Goal: Check status: Check status

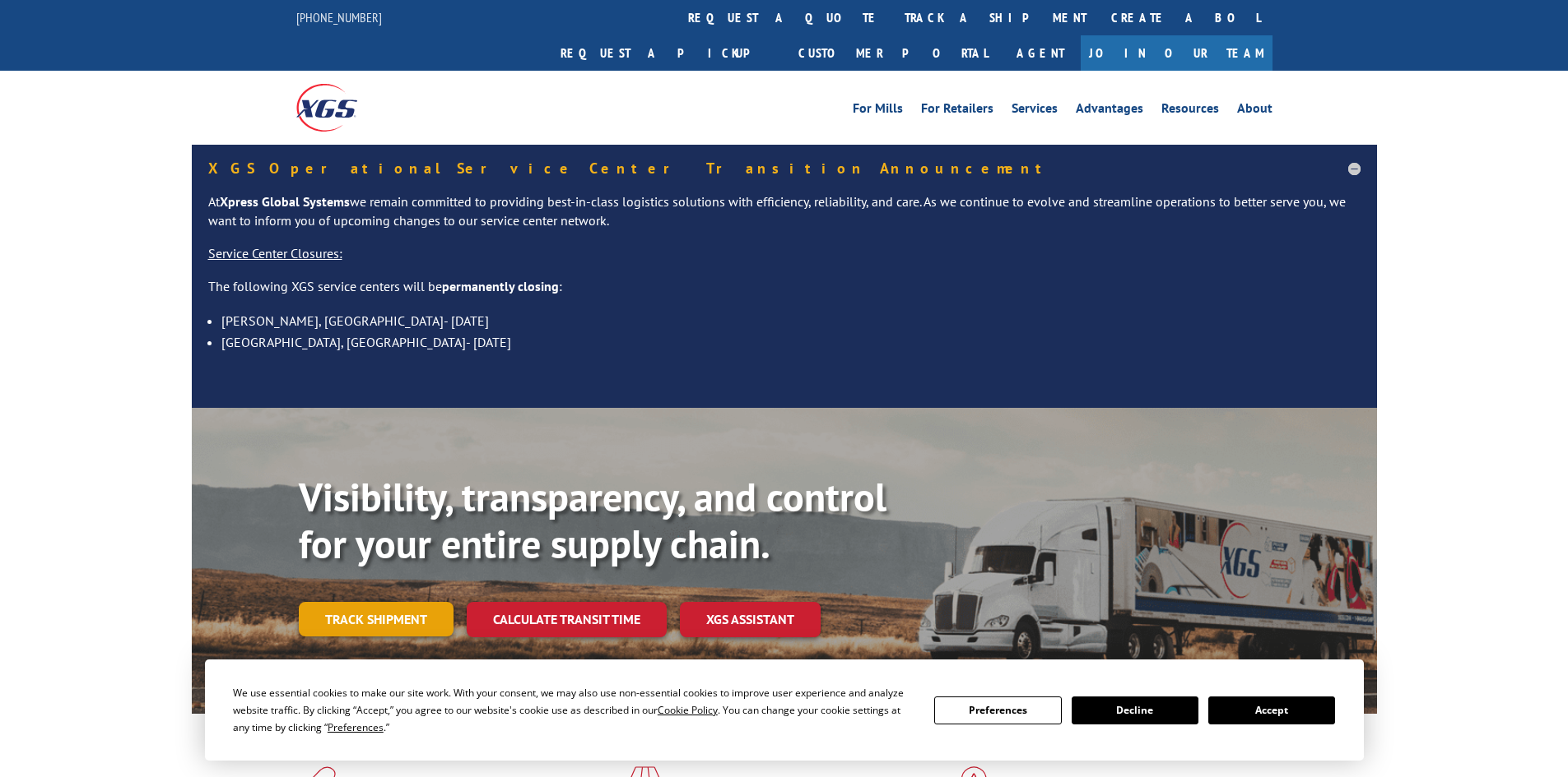
click at [373, 605] on div "Visibility, transparency, and control for your entire supply chain. Track shipm…" at bounding box center [838, 588] width 1078 height 229
click at [369, 602] on link "Track shipment" at bounding box center [376, 619] width 154 height 34
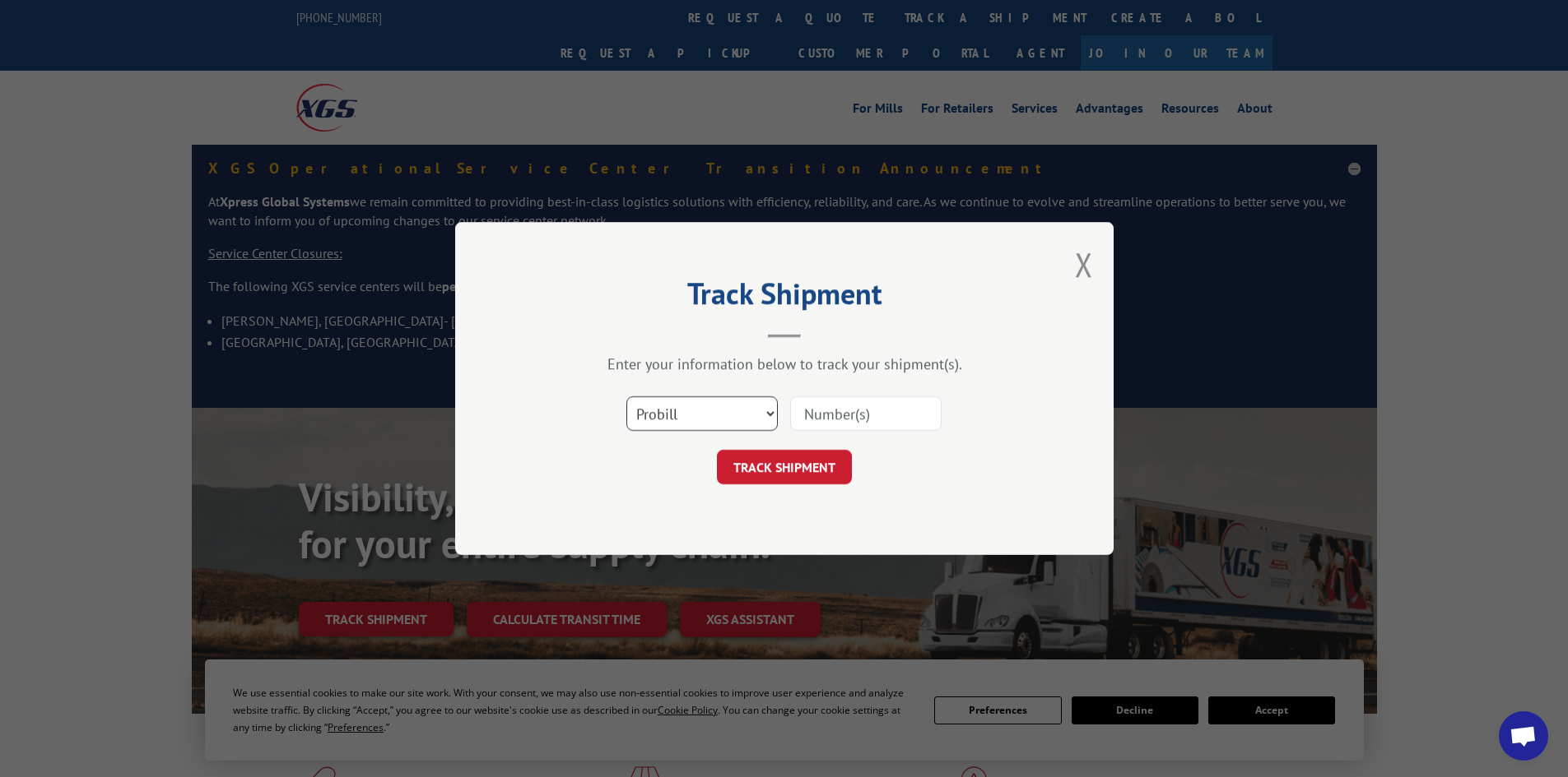
click at [758, 409] on select "Select category... Probill BOL PO" at bounding box center [702, 413] width 152 height 34
select select "po"
click at [626, 396] on select "Select category... Probill BOL PO" at bounding box center [702, 413] width 152 height 34
click at [827, 402] on input at bounding box center [866, 413] width 152 height 34
type input "98512380"
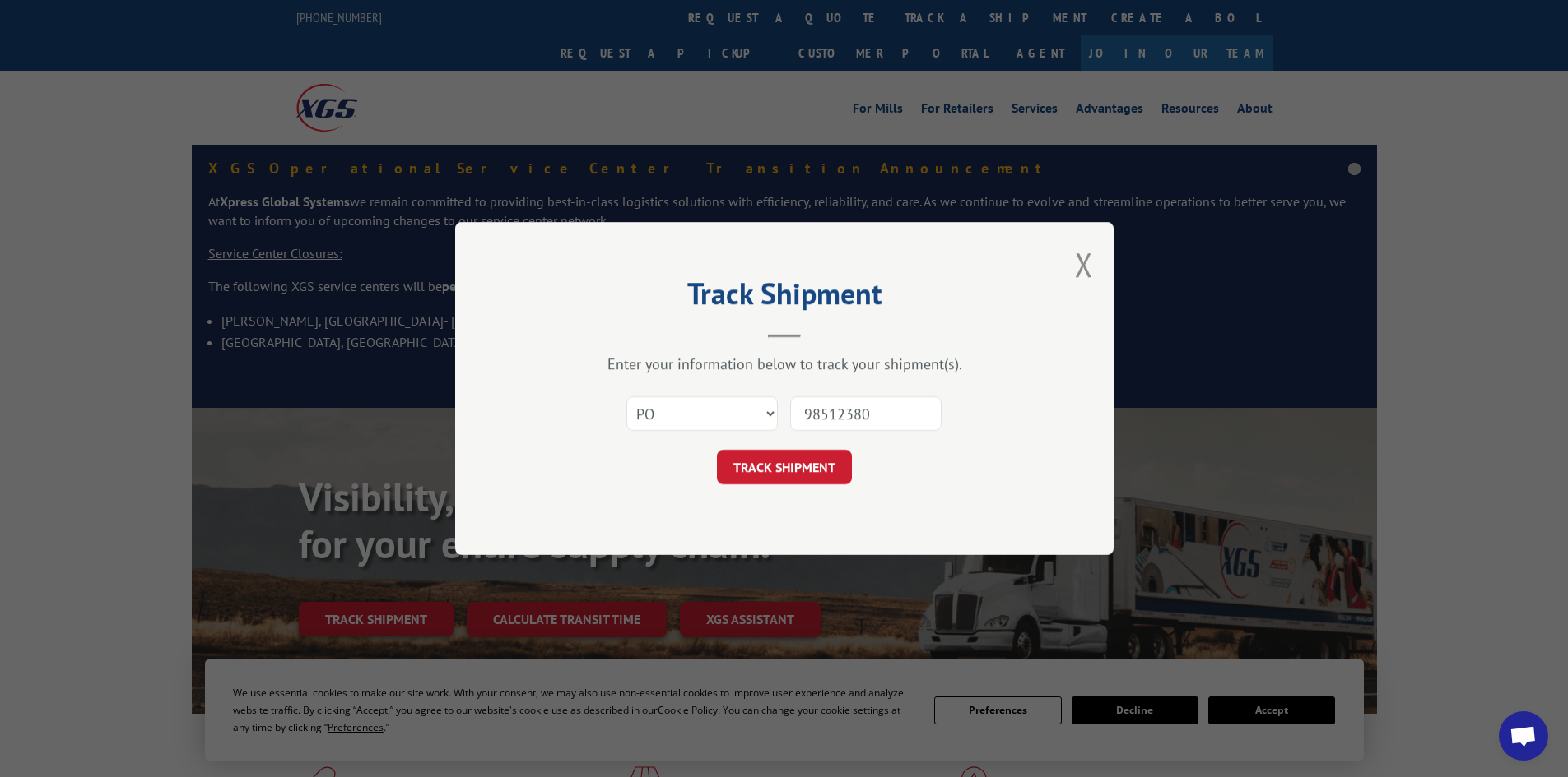
click at [716, 450] on button "TRACK SHIPMENT" at bounding box center [784, 467] width 135 height 34
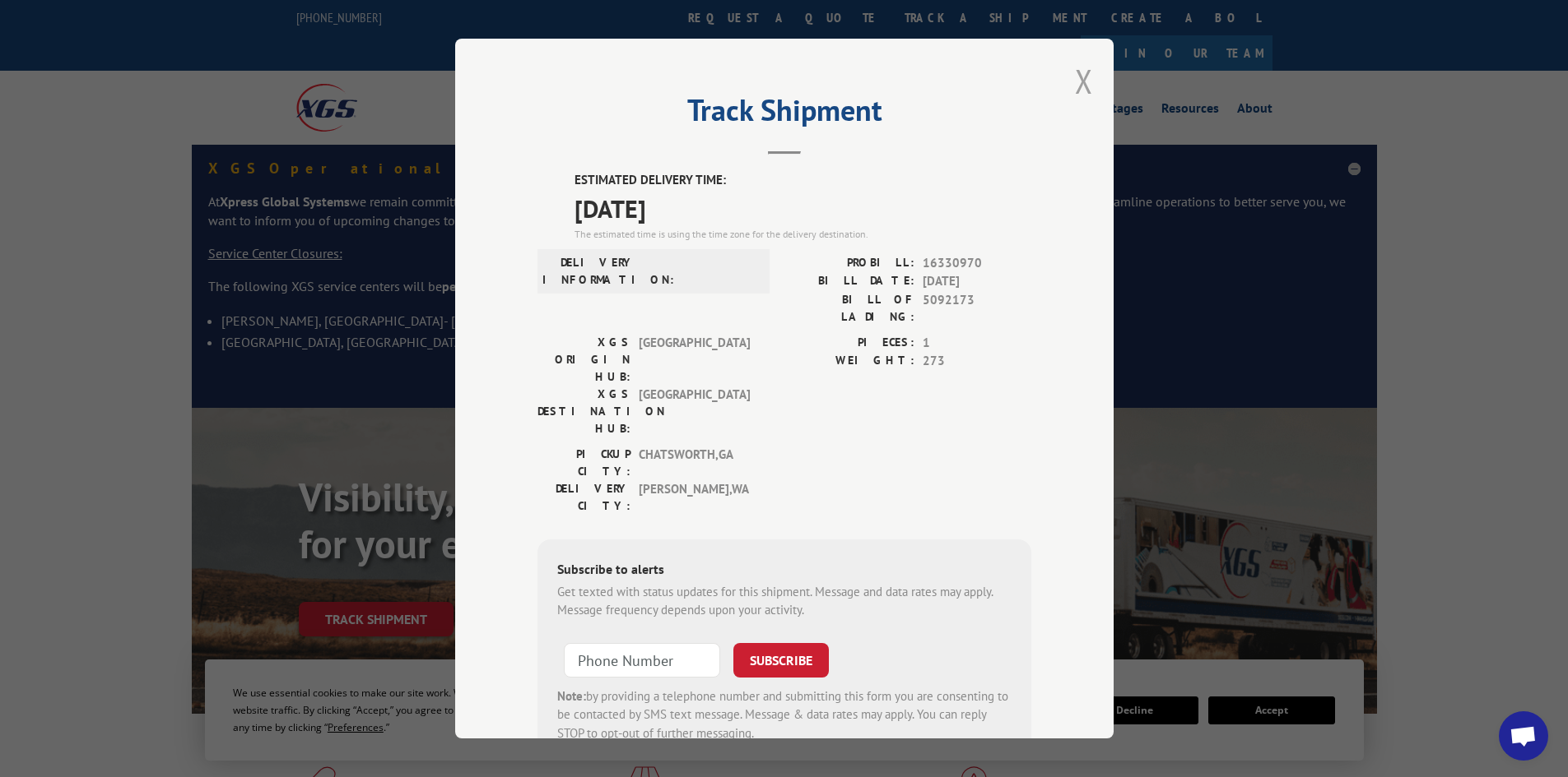
click at [1075, 79] on button "Close modal" at bounding box center [1084, 80] width 19 height 43
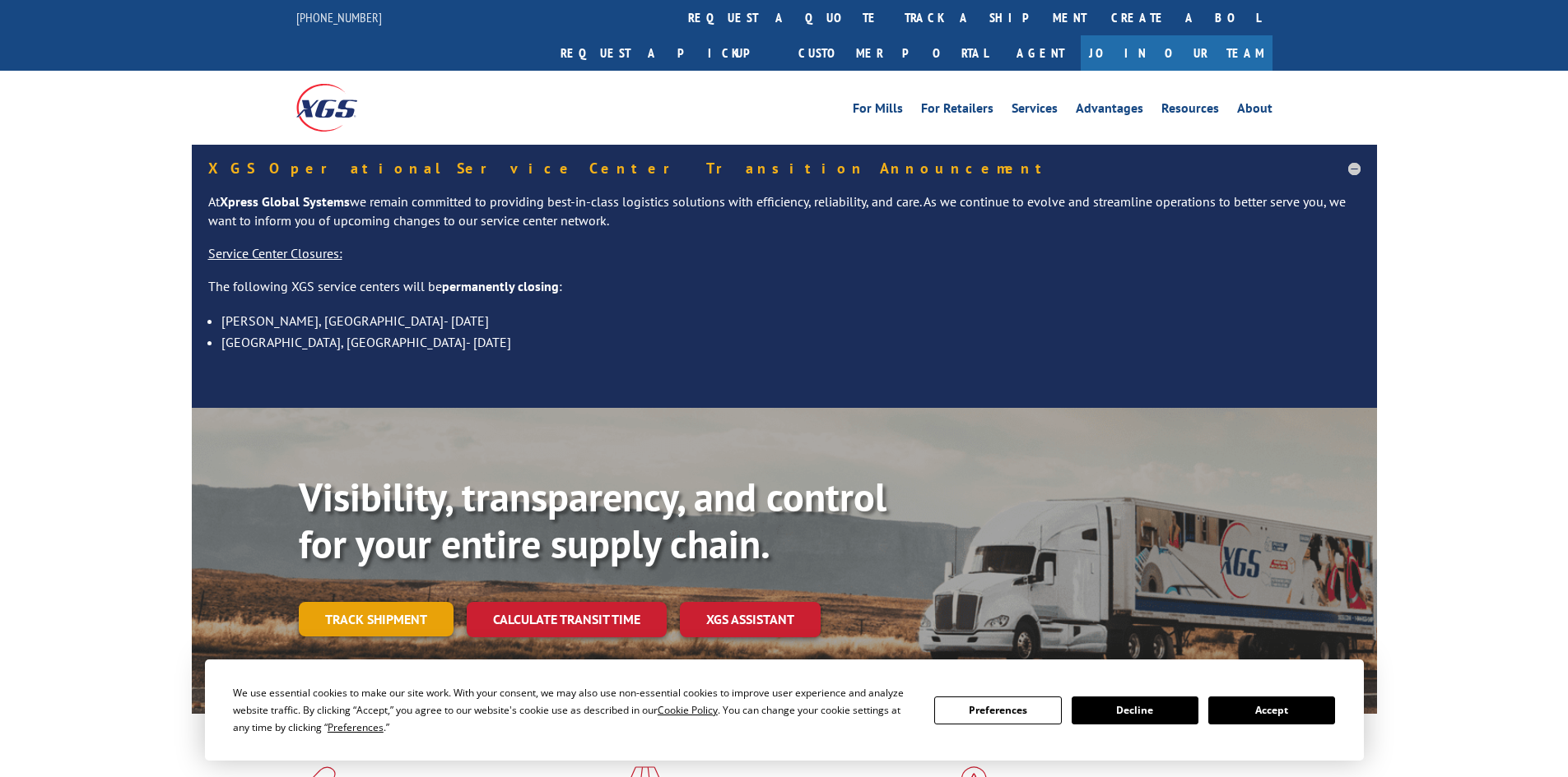
click at [372, 602] on link "Track shipment" at bounding box center [376, 619] width 154 height 34
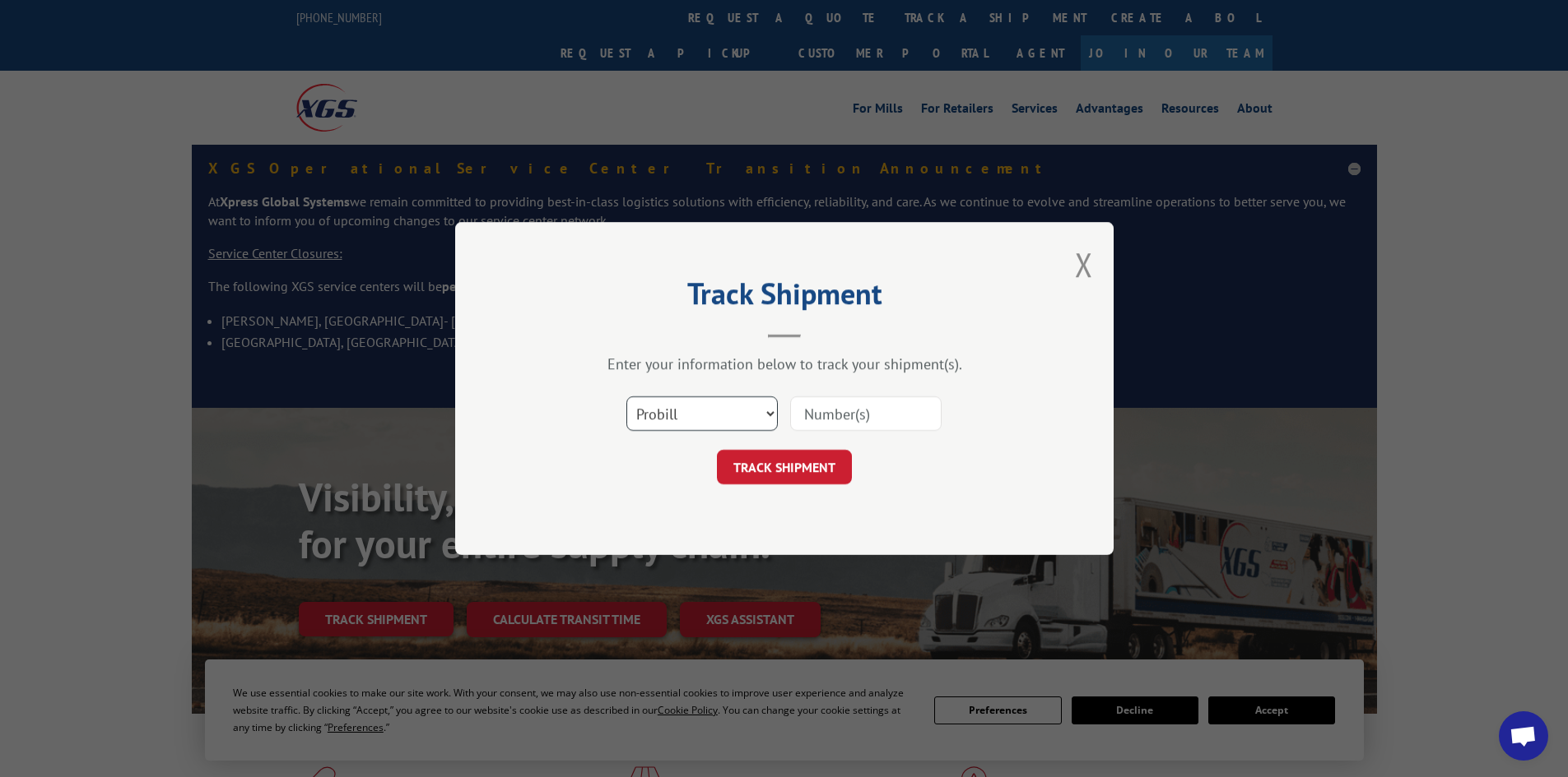
click at [735, 420] on select "Select category... Probill BOL PO" at bounding box center [702, 413] width 152 height 34
select select "po"
click at [626, 396] on select "Select category... Probill BOL PO" at bounding box center [702, 413] width 152 height 34
click at [832, 411] on input at bounding box center [866, 413] width 152 height 34
type input "98512500"
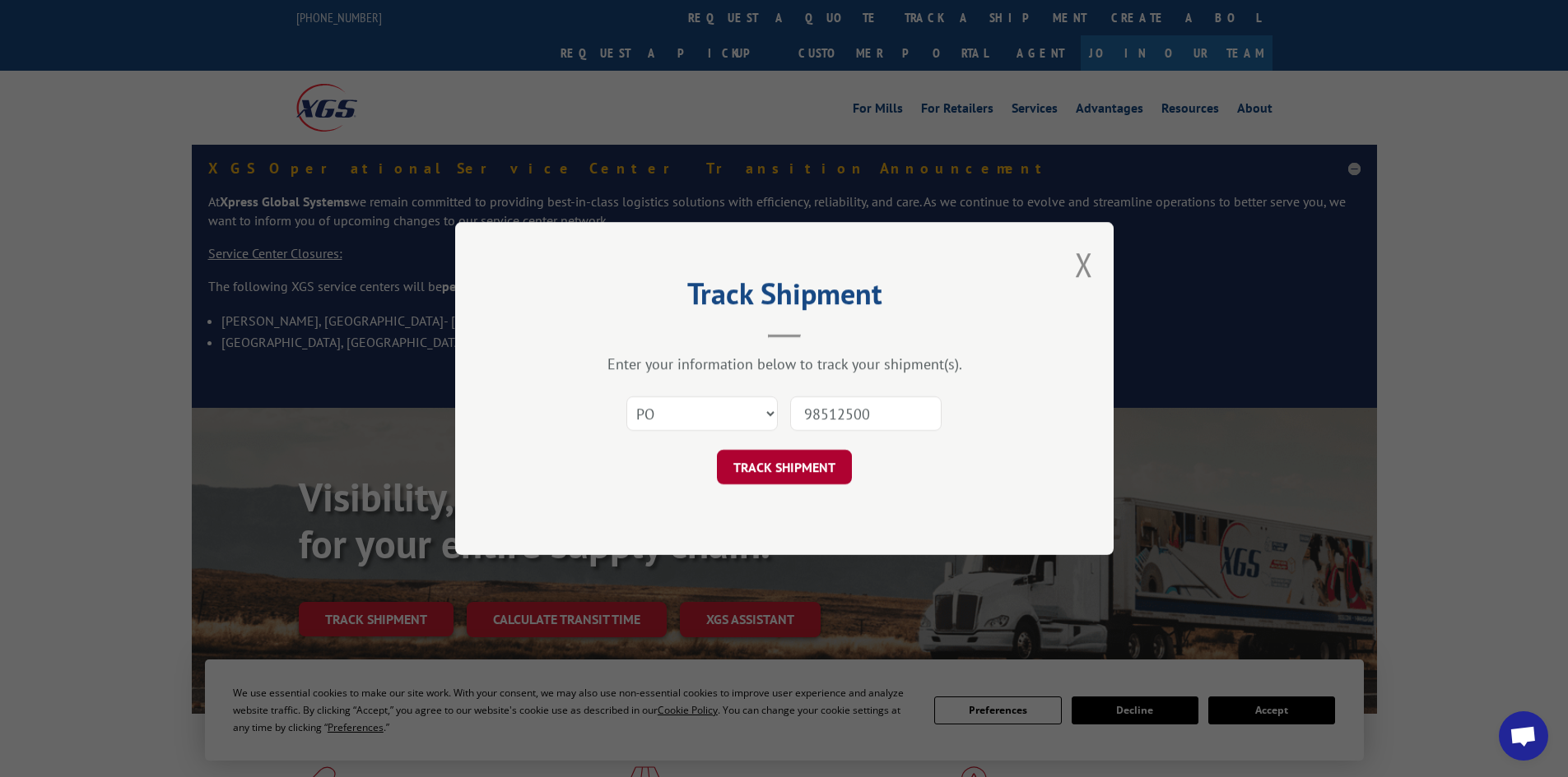
click at [817, 456] on button "TRACK SHIPMENT" at bounding box center [784, 467] width 135 height 34
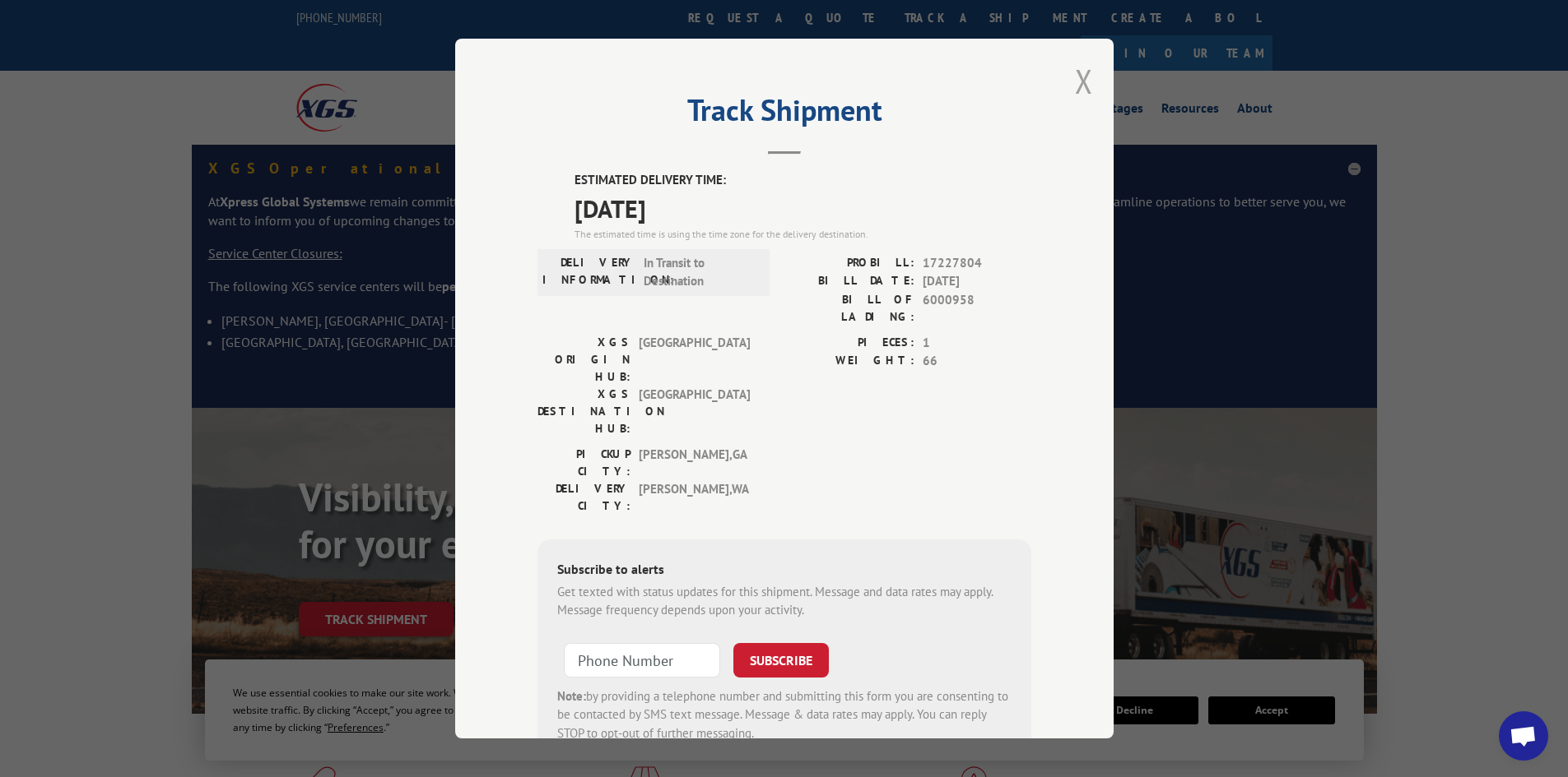
click at [1075, 80] on button "Close modal" at bounding box center [1084, 80] width 19 height 43
